Goal: Task Accomplishment & Management: Complete application form

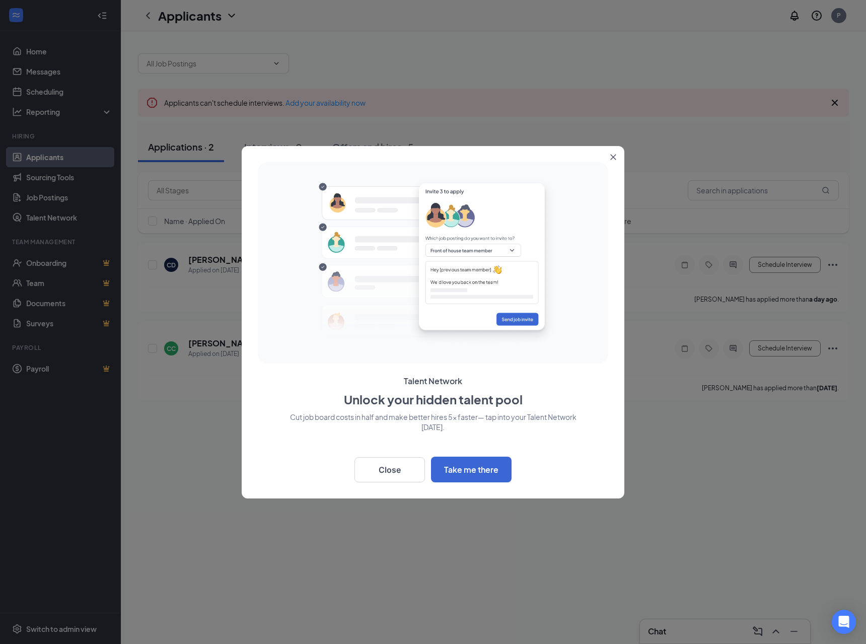
click at [615, 161] on button "Close" at bounding box center [615, 155] width 18 height 18
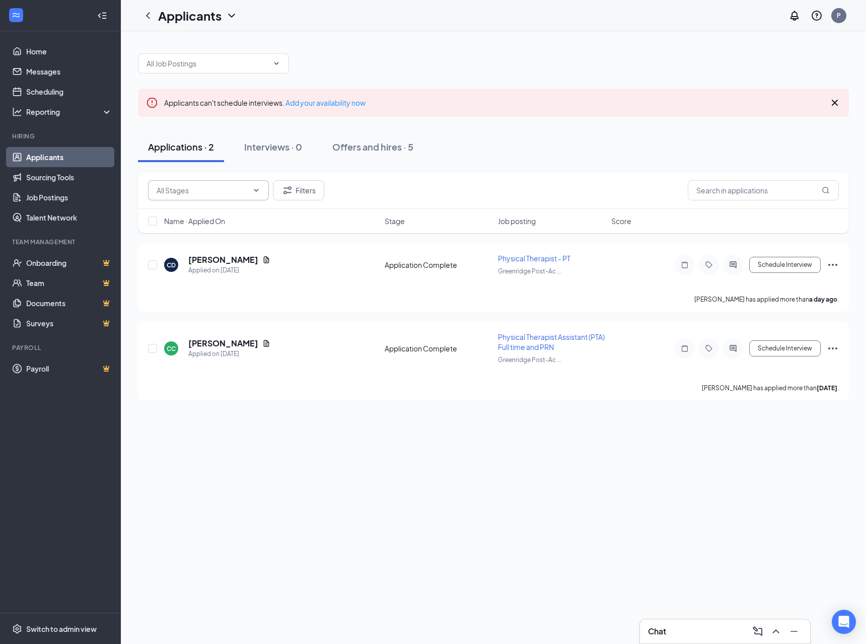
click at [254, 191] on icon "ChevronDown" at bounding box center [256, 190] width 8 height 8
click at [250, 62] on input "text" at bounding box center [208, 63] width 122 height 11
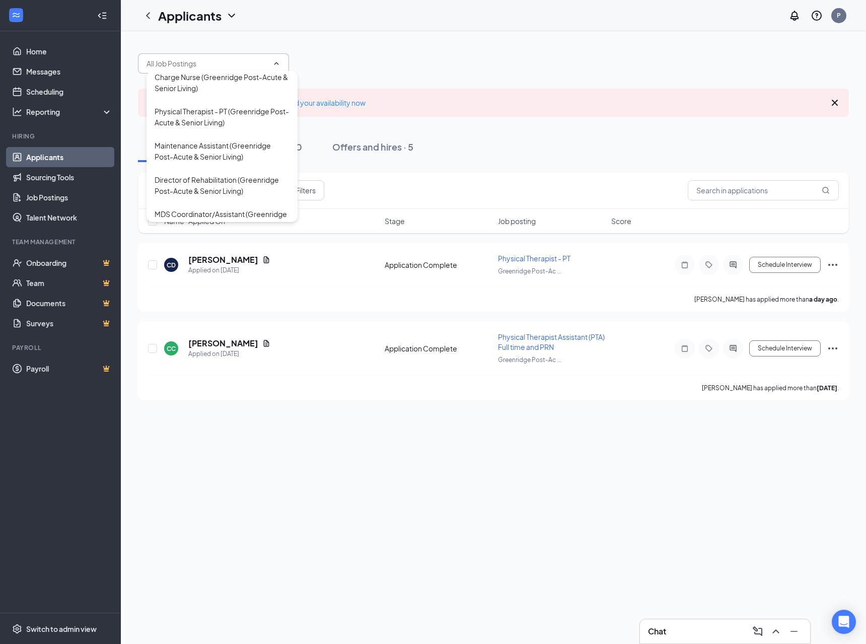
scroll to position [214, 0]
click at [218, 124] on div "Physical Therapist - PT (Greenridge Post-Acute & Senior Living)" at bounding box center [222, 113] width 135 height 22
type input "Physical Therapist - PT (Greenridge Post-Acute & Senior Living)"
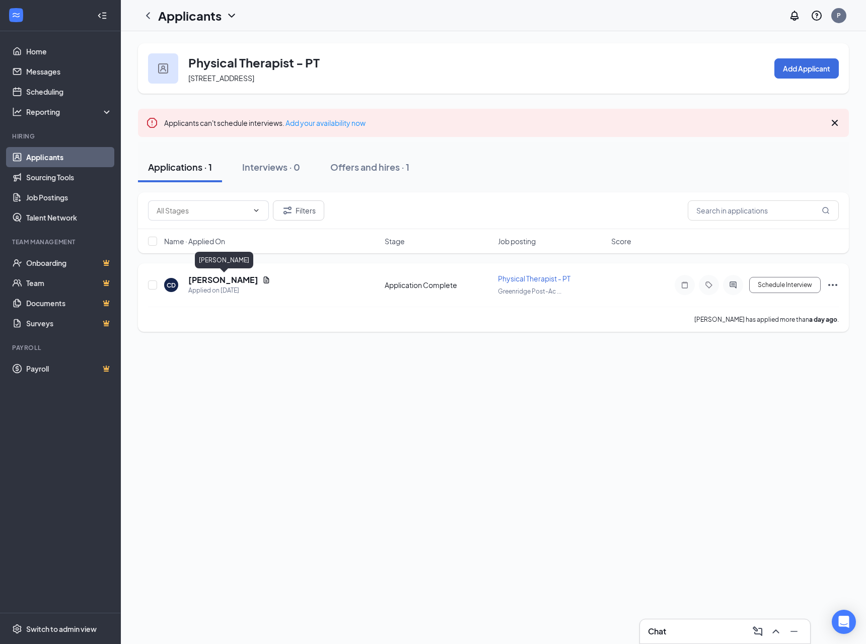
click at [237, 283] on h5 "[PERSON_NAME]" at bounding box center [223, 279] width 70 height 11
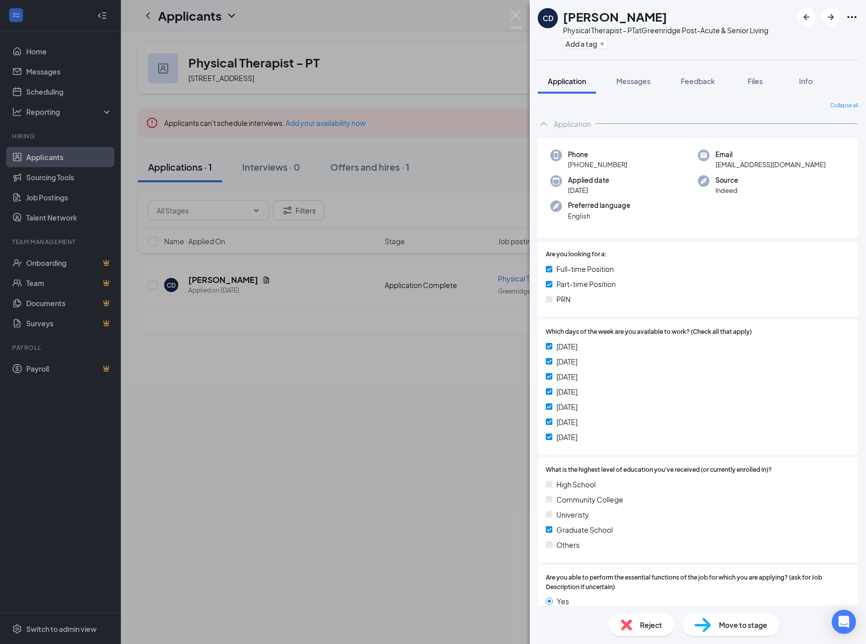
click at [847, 18] on icon "Ellipses" at bounding box center [852, 17] width 12 height 12
click at [374, 352] on div "CD [PERSON_NAME] Physical Therapist - PT at [GEOGRAPHIC_DATA] Post-Acute & Seni…" at bounding box center [433, 322] width 866 height 644
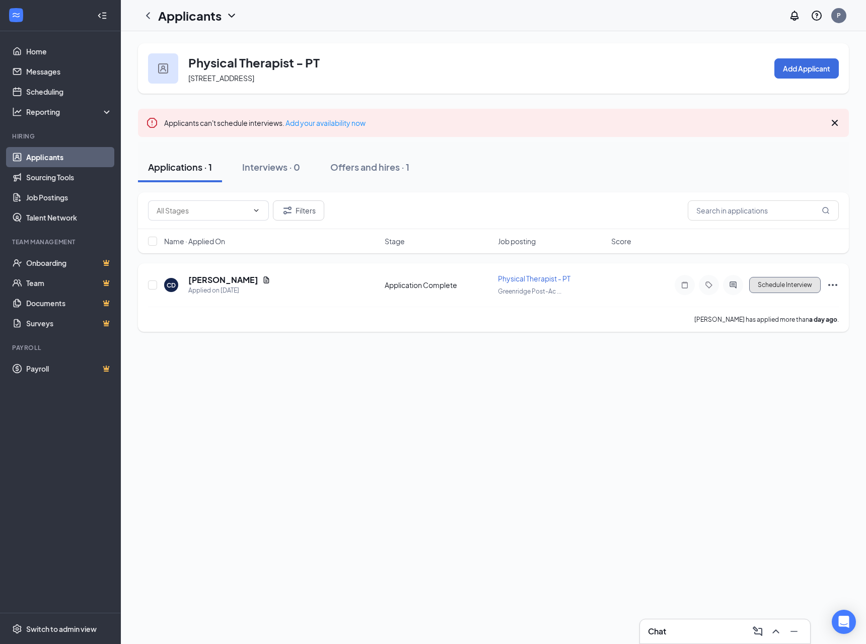
click at [778, 284] on button "Schedule Interview" at bounding box center [784, 285] width 71 height 16
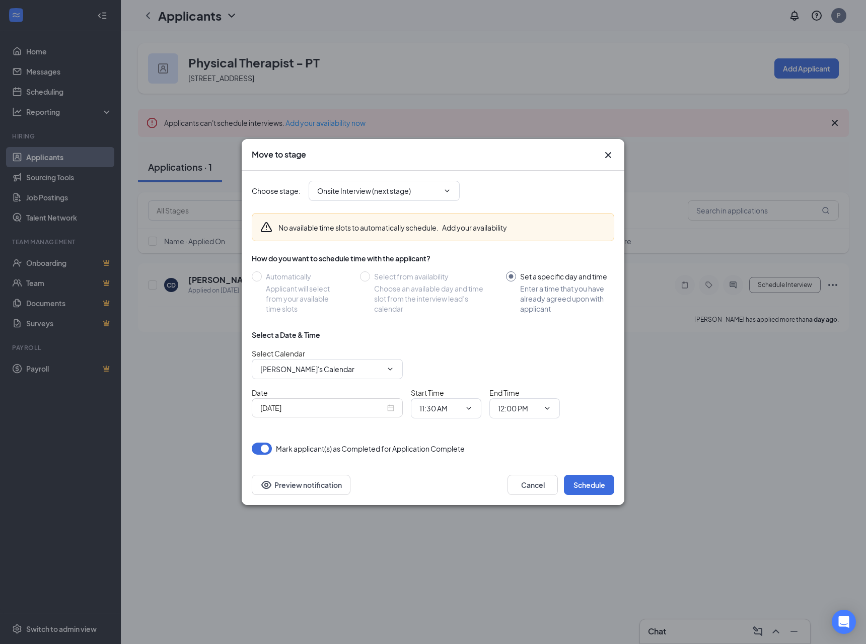
drag, startPoint x: 608, startPoint y: 151, endPoint x: 622, endPoint y: 198, distance: 48.9
click at [608, 152] on icon "Cross" at bounding box center [608, 155] width 12 height 12
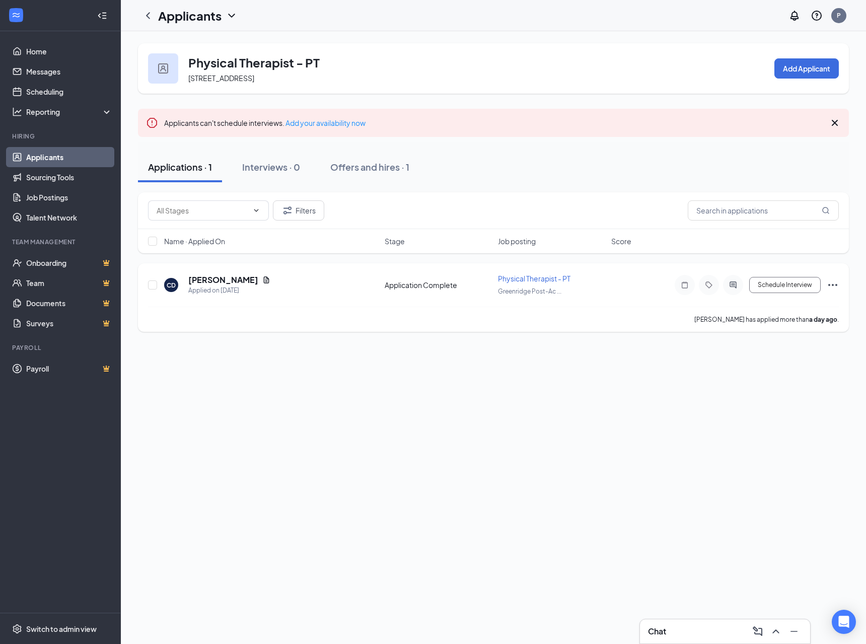
click at [536, 279] on span "Physical Therapist - PT" at bounding box center [534, 278] width 72 height 9
click at [219, 275] on h5 "[PERSON_NAME]" at bounding box center [223, 279] width 70 height 11
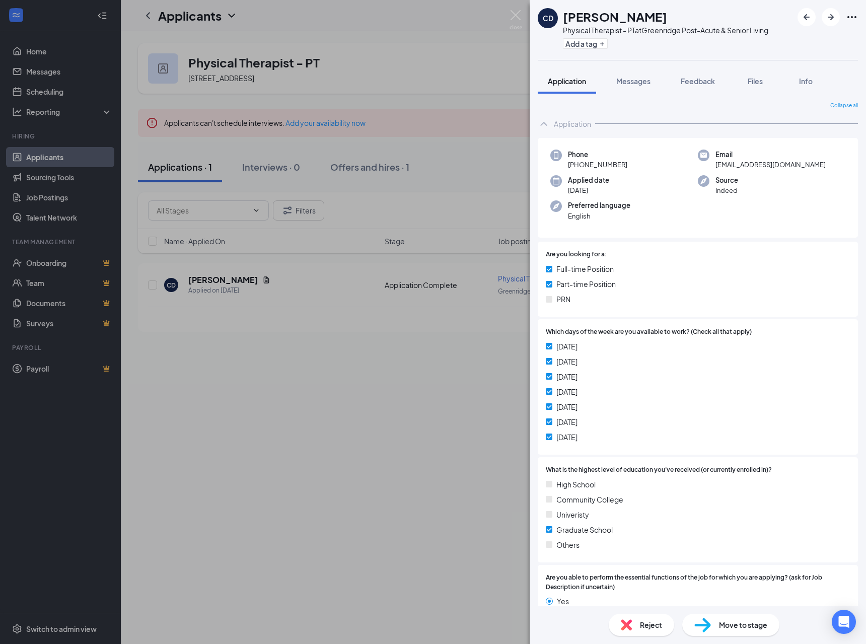
click at [278, 288] on div "CD [PERSON_NAME] Physical Therapist - PT at [GEOGRAPHIC_DATA] Post-Acute & Seni…" at bounding box center [433, 322] width 866 height 644
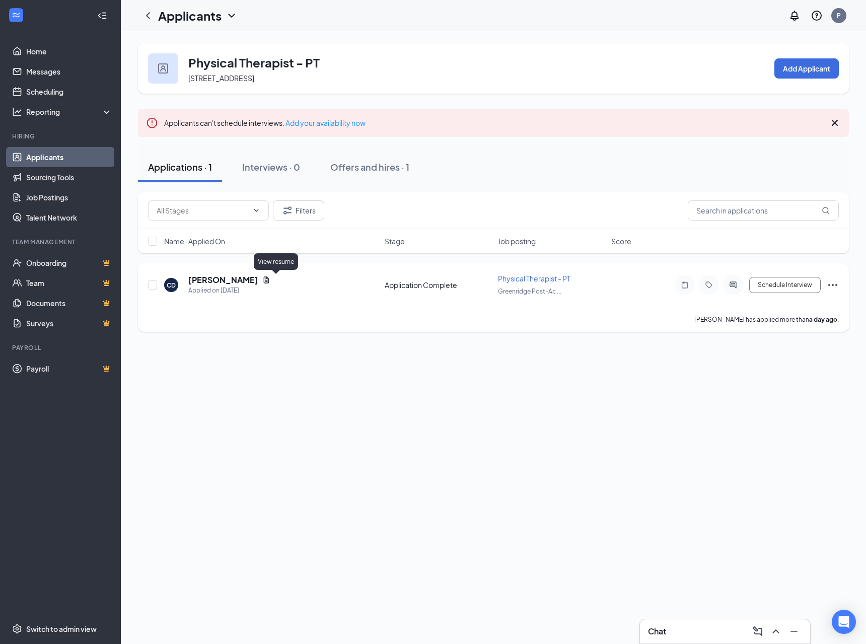
click at [270, 281] on icon "Document" at bounding box center [266, 280] width 8 height 8
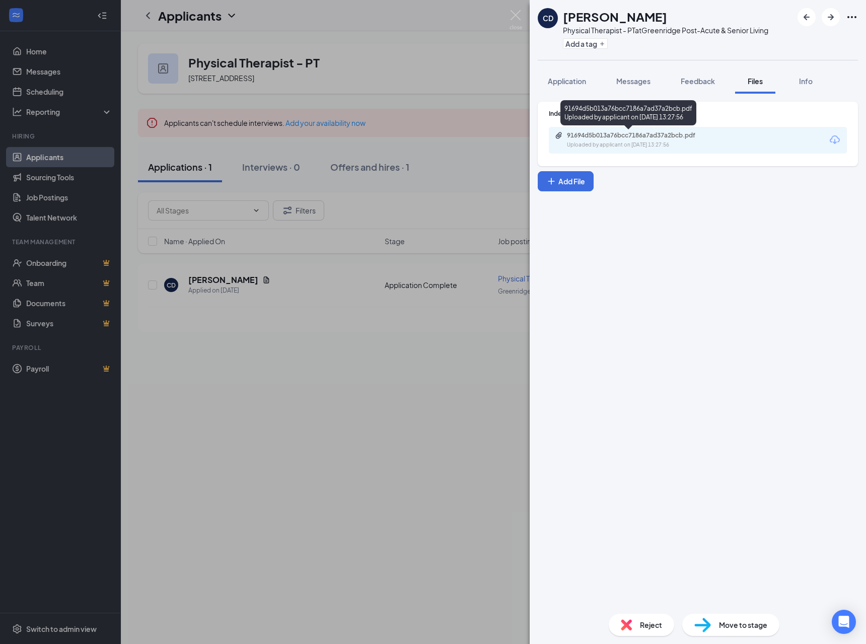
click at [632, 144] on div "Uploaded by applicant on [DATE] 13:27:56" at bounding box center [642, 145] width 151 height 8
click at [493, 380] on div "CD [PERSON_NAME] Physical Therapist - PT at Greenridge Post-Acute & Senior Livi…" at bounding box center [433, 322] width 866 height 644
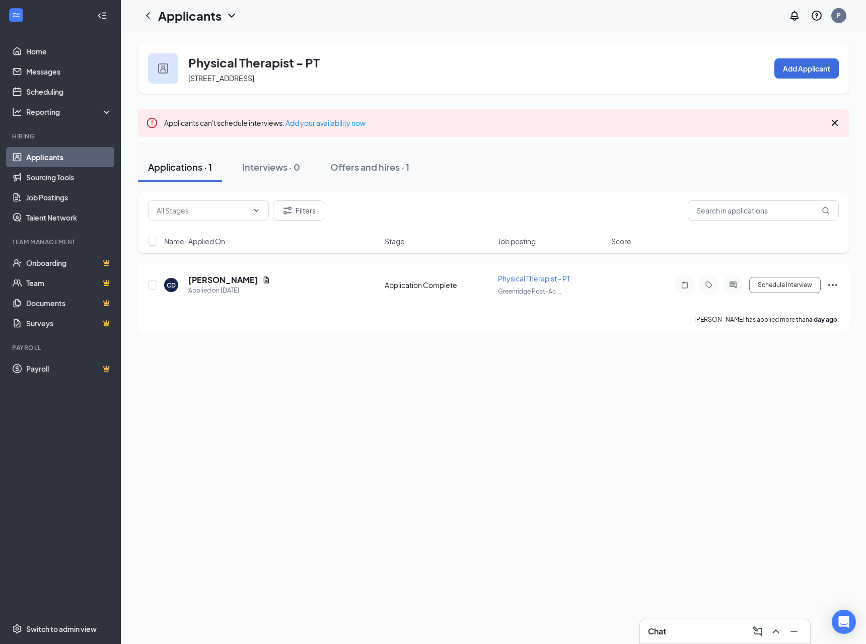
click at [238, 455] on div "Physical Therapist - PT [STREET_ADDRESS] Add Applicant Applicants can't schedul…" at bounding box center [493, 337] width 745 height 613
